Goal: Transaction & Acquisition: Download file/media

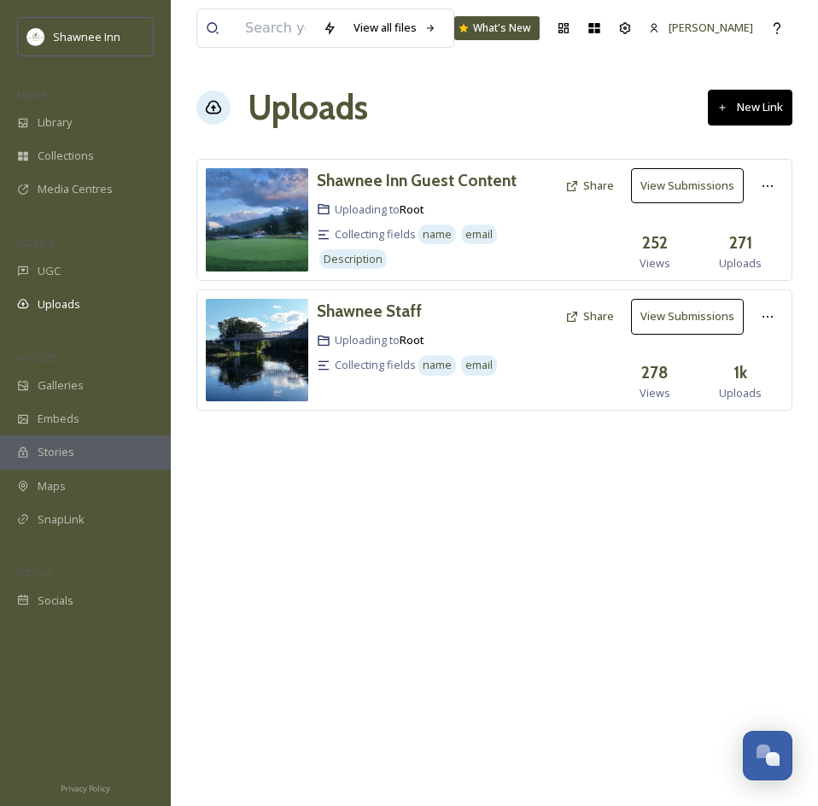
click at [396, 483] on div "View all files What's New Mackenzie Uploads New Link Shawnee Inn Guest Content …" at bounding box center [494, 403] width 647 height 806
click at [675, 187] on button "View Submissions" at bounding box center [687, 185] width 113 height 35
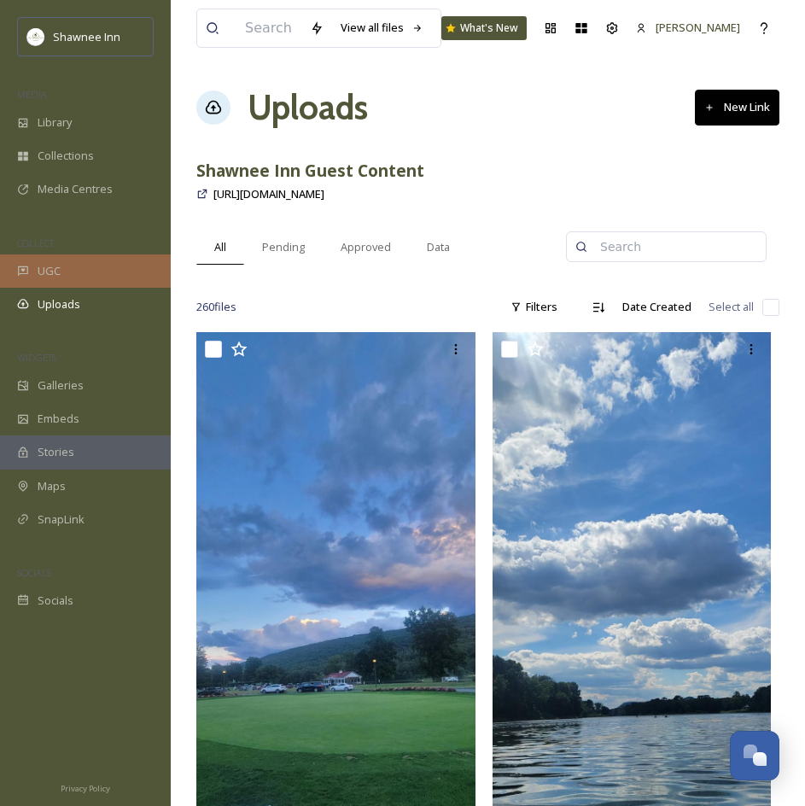
click at [71, 284] on div "UGC" at bounding box center [85, 270] width 171 height 33
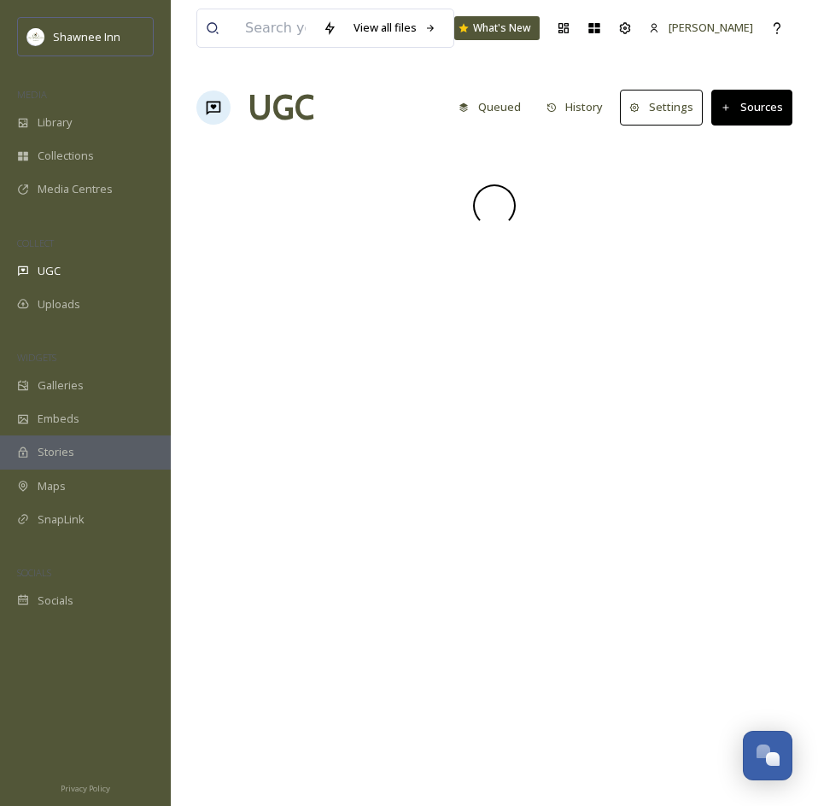
click at [62, 301] on span "Uploads" at bounding box center [59, 304] width 43 height 16
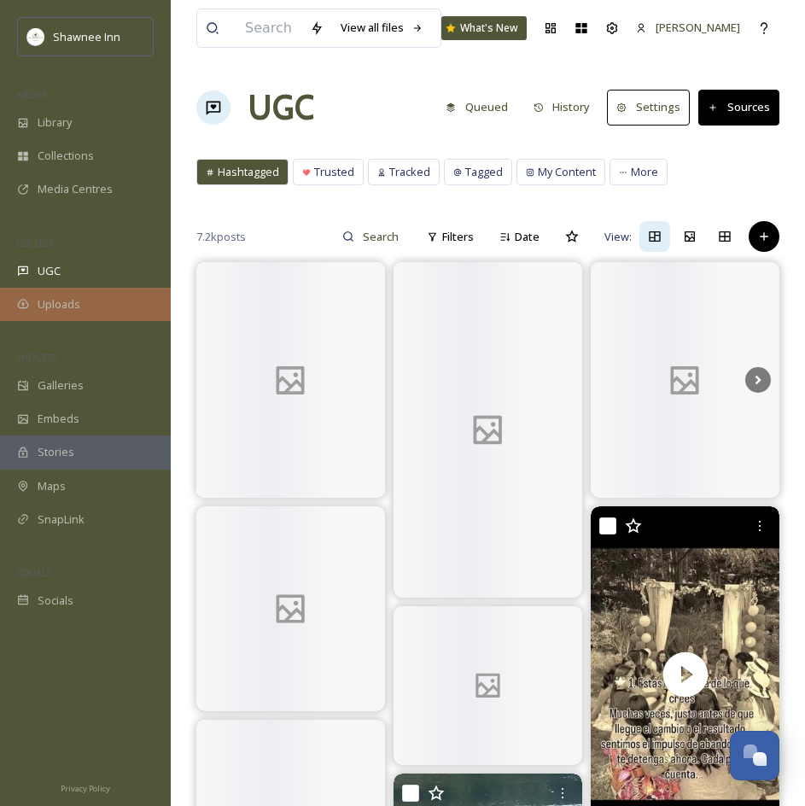
click at [50, 306] on span "Uploads" at bounding box center [59, 304] width 43 height 16
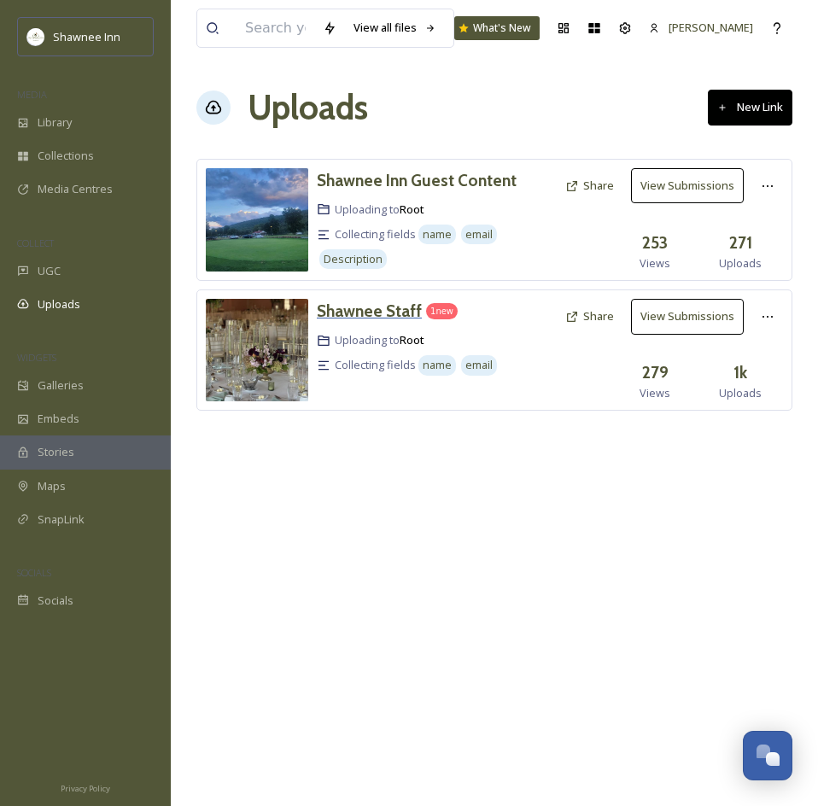
click at [384, 314] on h3 "Shawnee Staff" at bounding box center [369, 310] width 105 height 20
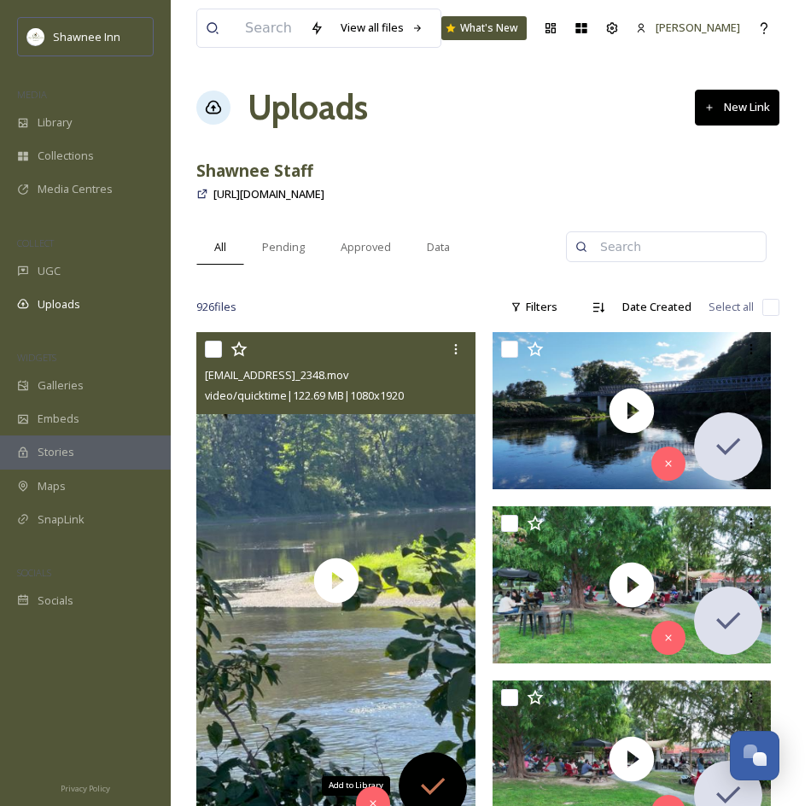
click at [424, 789] on icon at bounding box center [433, 785] width 24 height 17
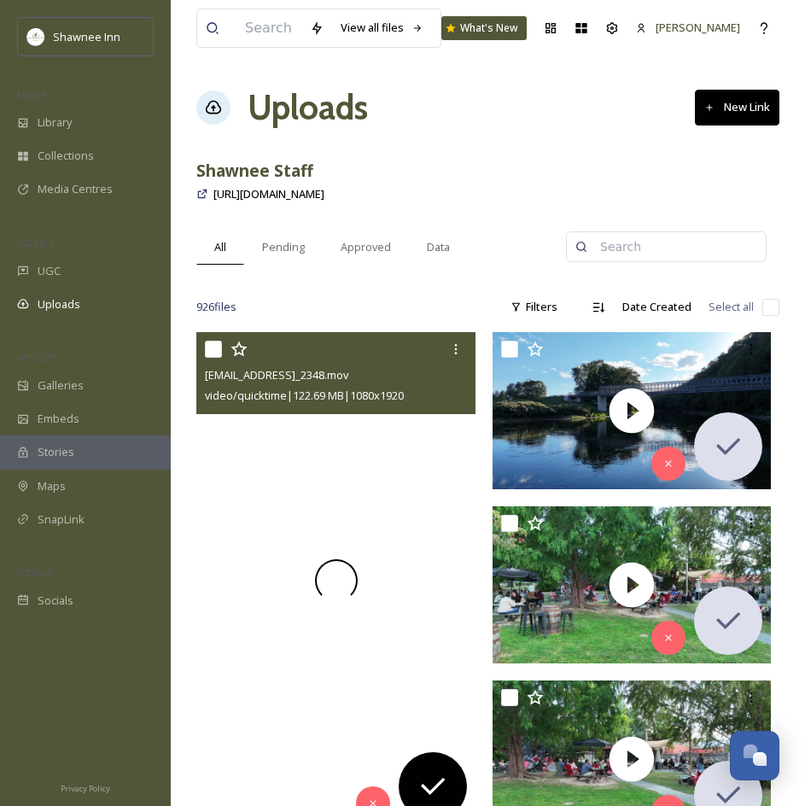
click at [414, 648] on div at bounding box center [335, 580] width 279 height 496
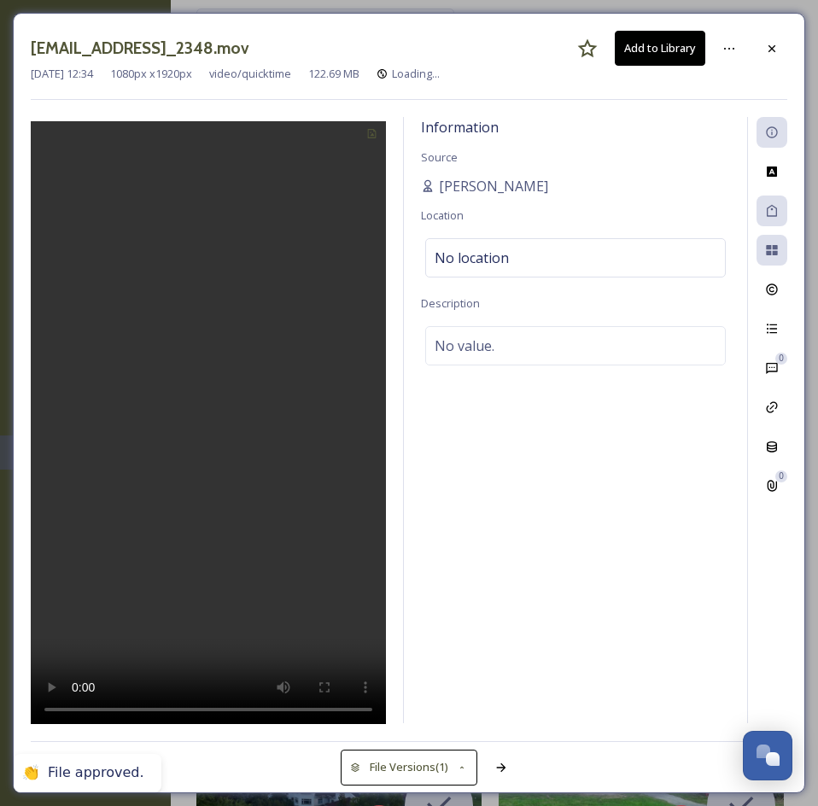
click at [696, 53] on button "Add to Library" at bounding box center [660, 48] width 90 height 35
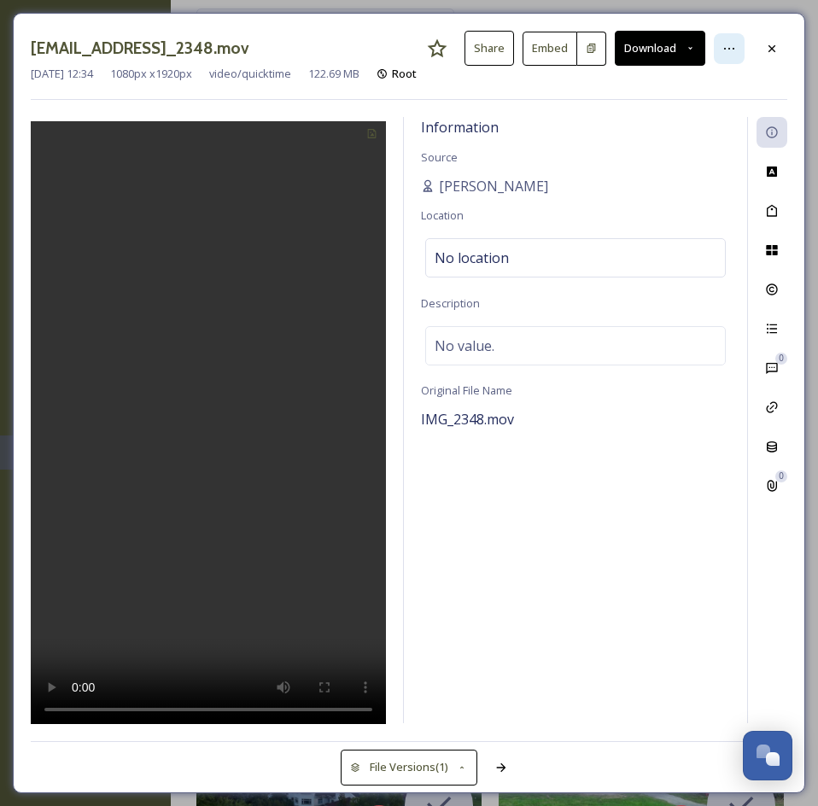
click at [722, 55] on div at bounding box center [729, 48] width 31 height 31
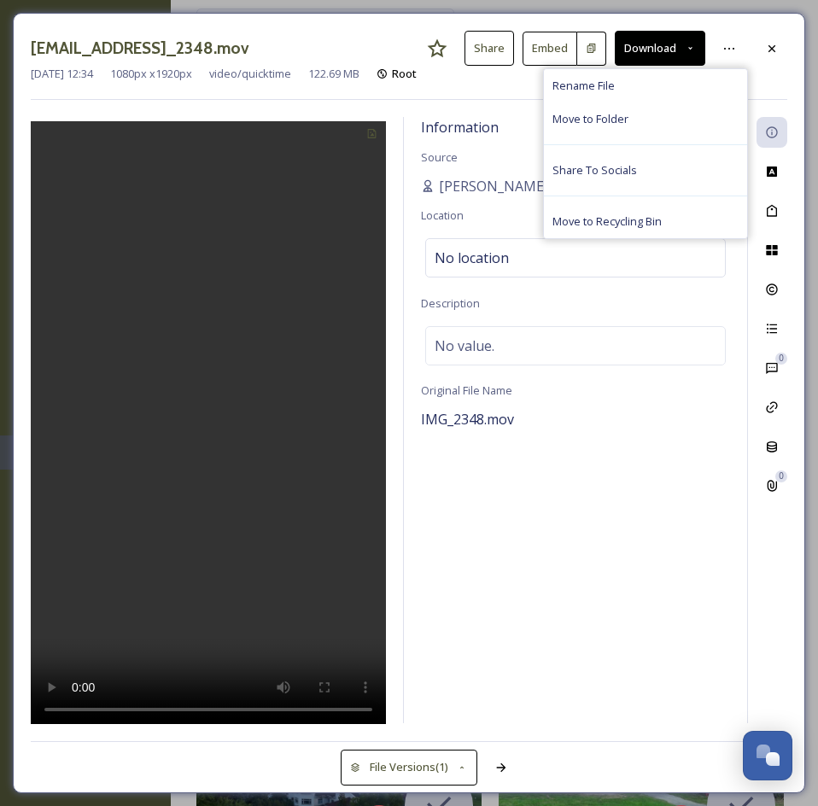
click at [511, 128] on div "Information Source [PERSON_NAME] Location No location Description No value. Ori…" at bounding box center [575, 420] width 343 height 606
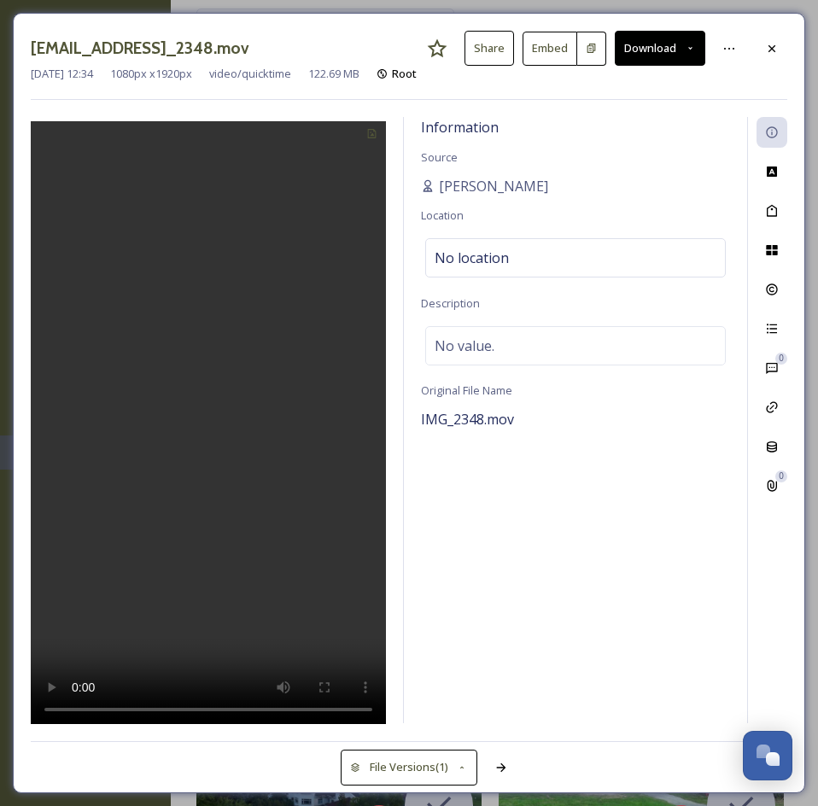
click at [664, 53] on button "Download" at bounding box center [660, 48] width 90 height 35
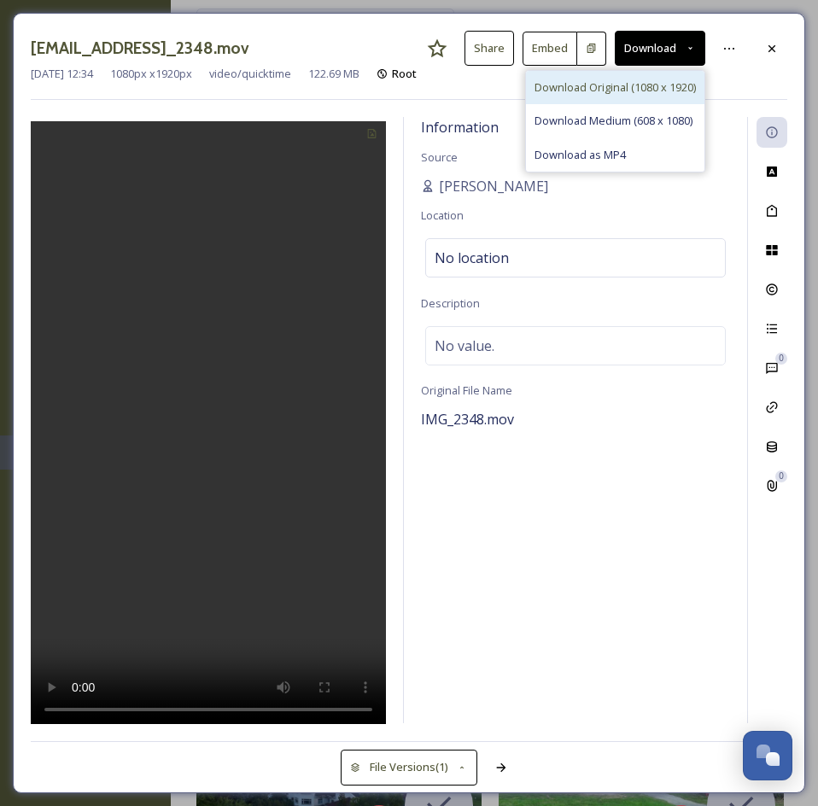
click at [651, 90] on span "Download Original (1080 x 1920)" at bounding box center [614, 87] width 161 height 16
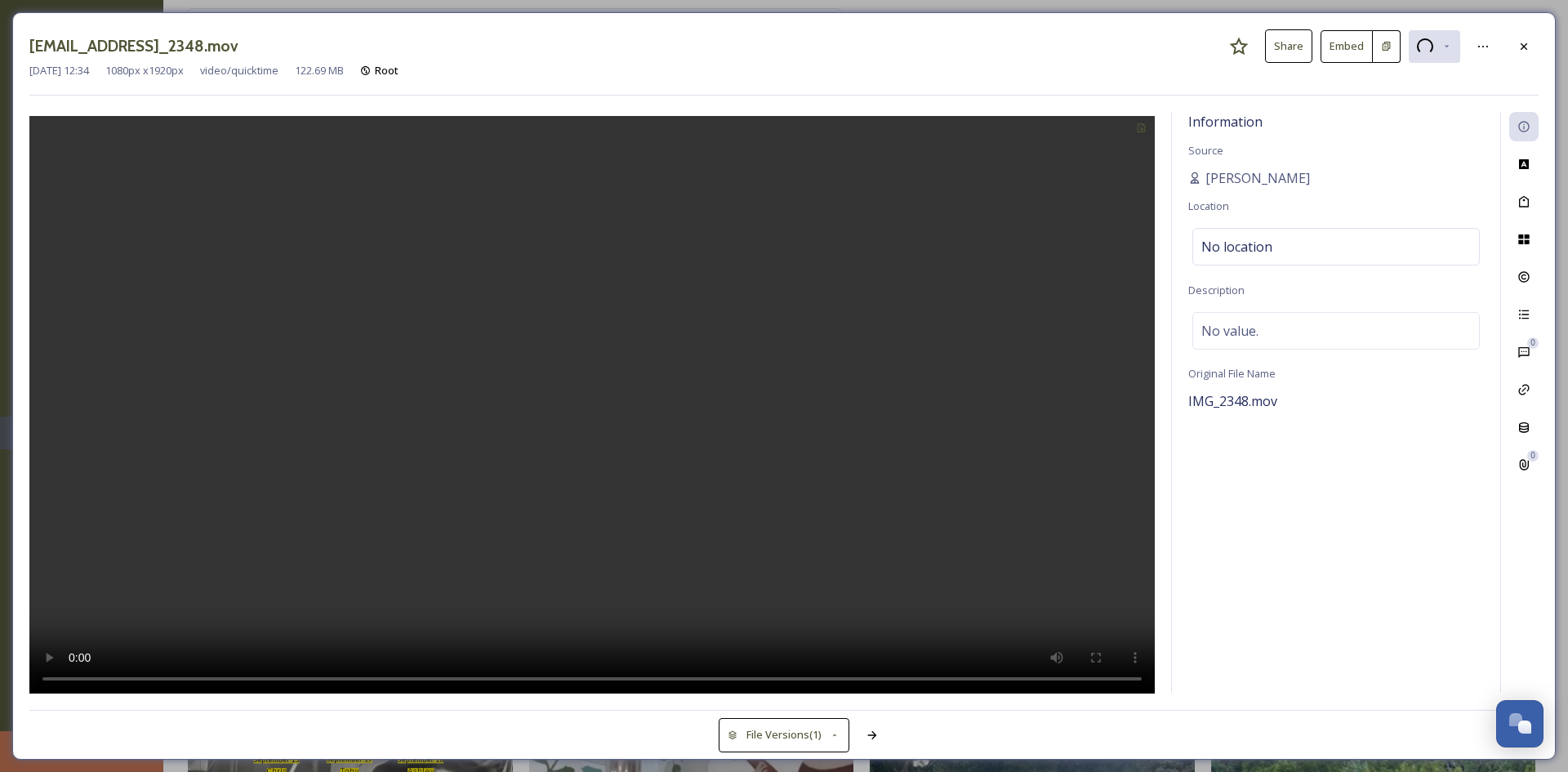
click at [782, 271] on div at bounding box center [592, 403] width 1125 height 582
click at [782, 48] on icon at bounding box center [1446, 46] width 11 height 11
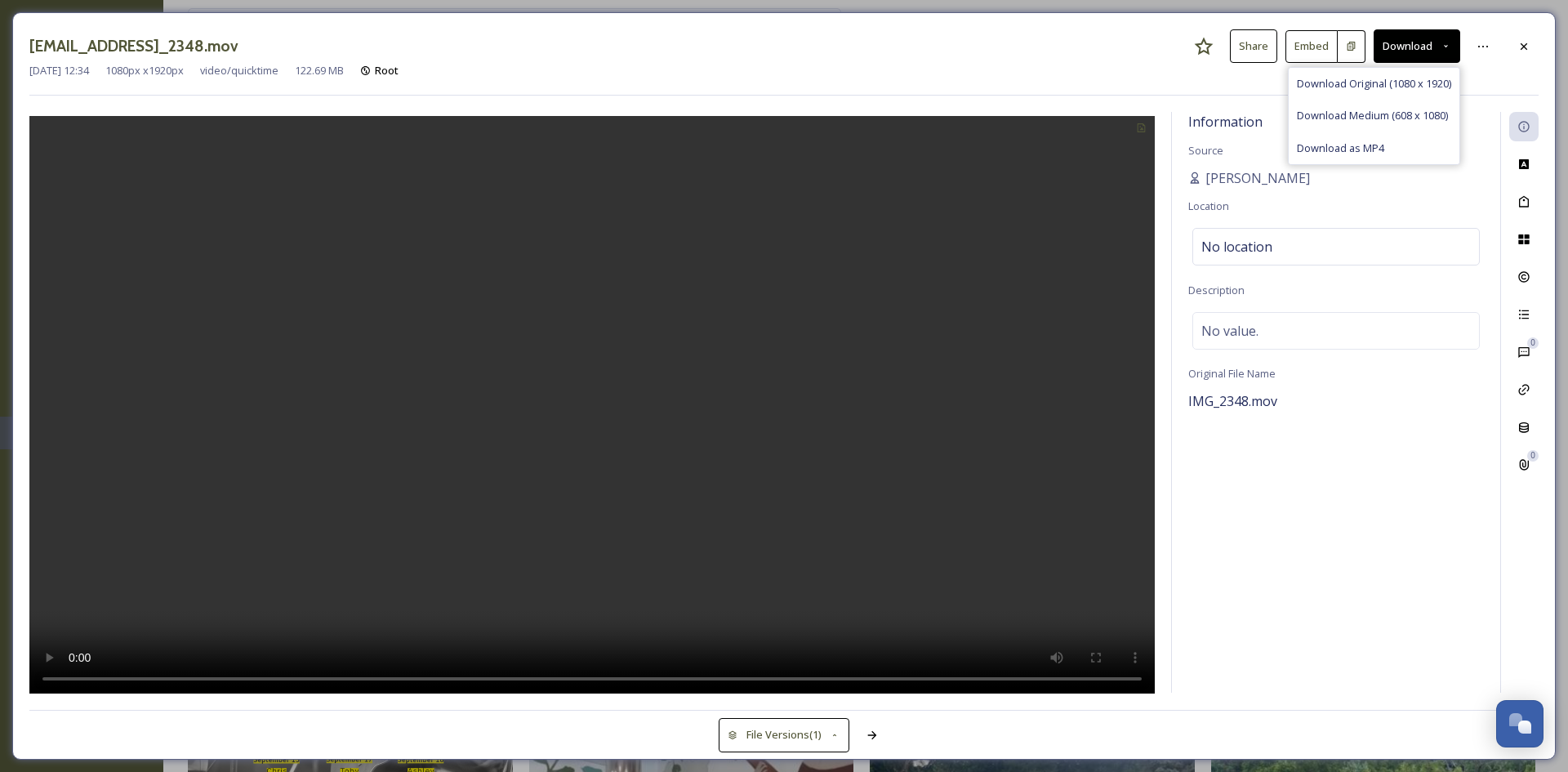
click at [779, 146] on div at bounding box center [592, 403] width 1125 height 582
